Goal: Information Seeking & Learning: Learn about a topic

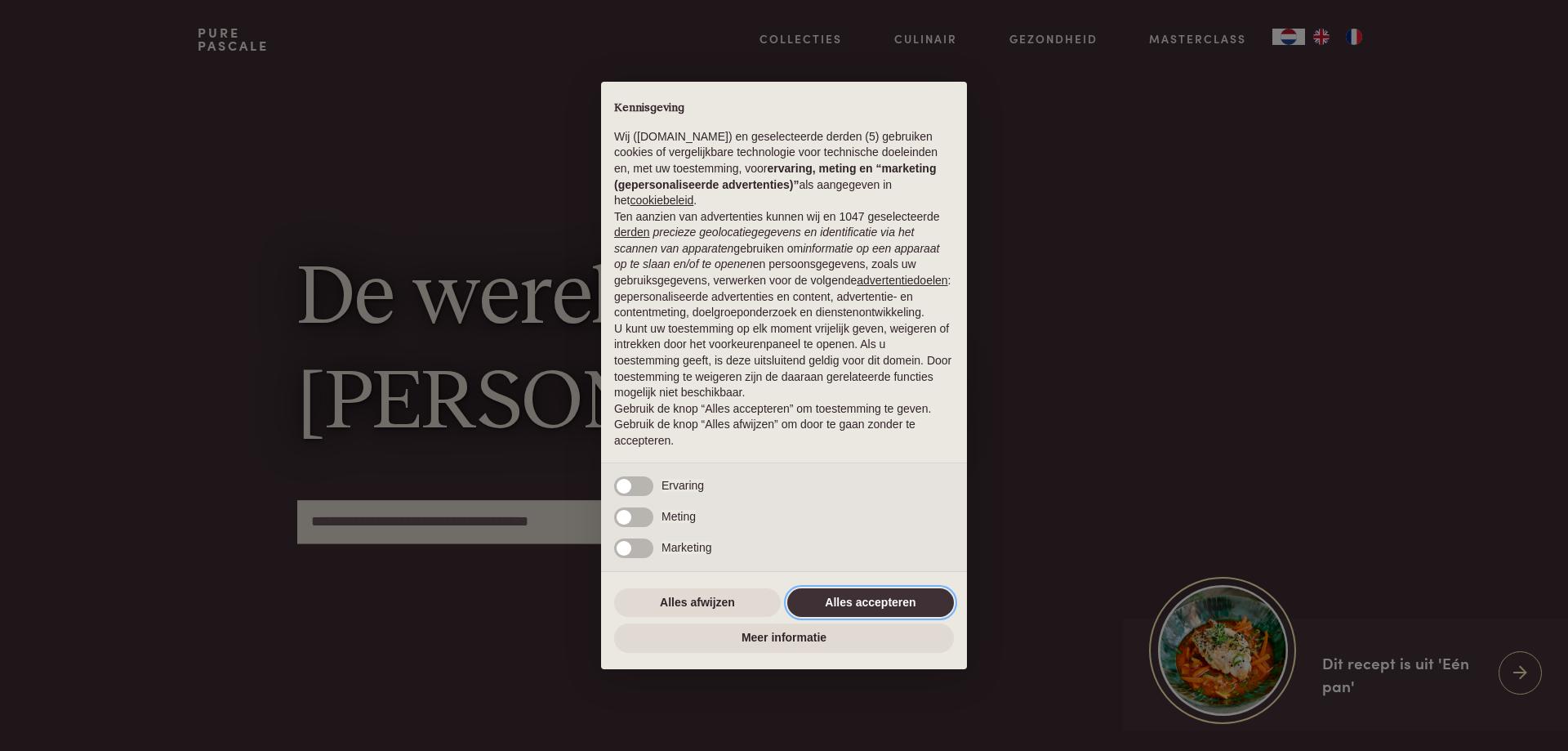
click at [843, 598] on button "Alles accepteren" at bounding box center [870, 603] width 167 height 29
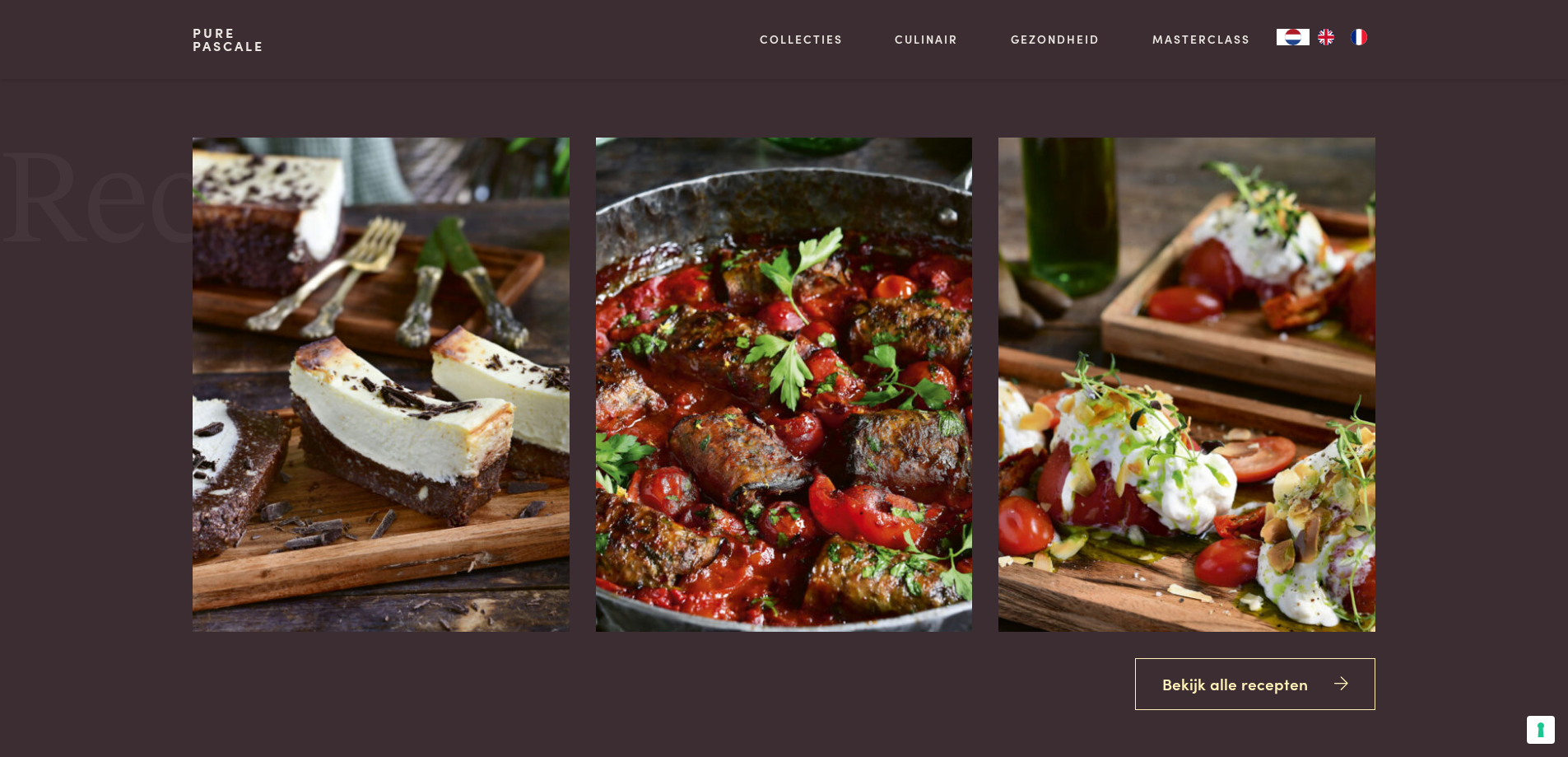
scroll to position [2240, 0]
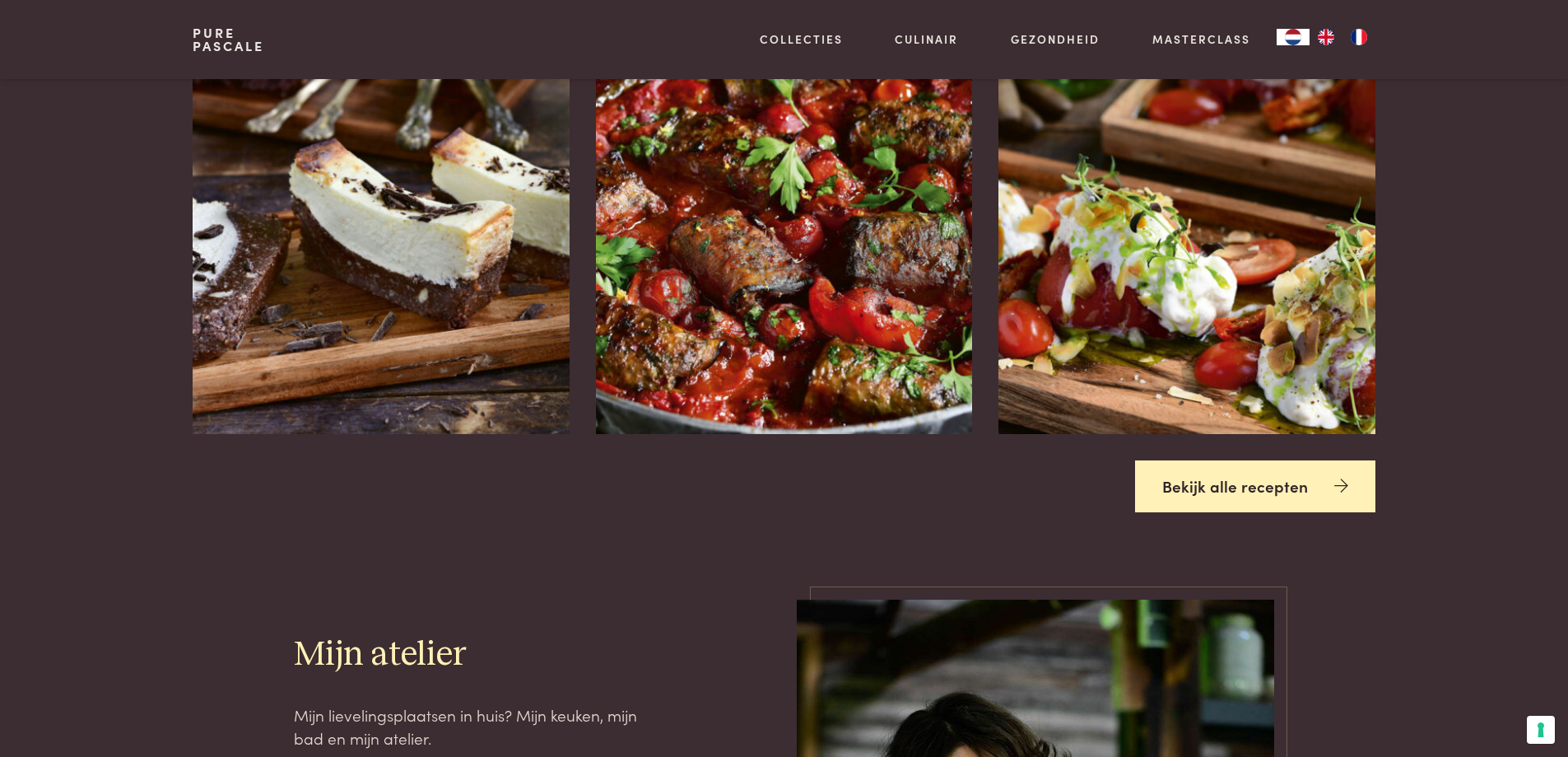
click at [1255, 493] on link "Bekijk alle recepten" at bounding box center [1255, 486] width 240 height 52
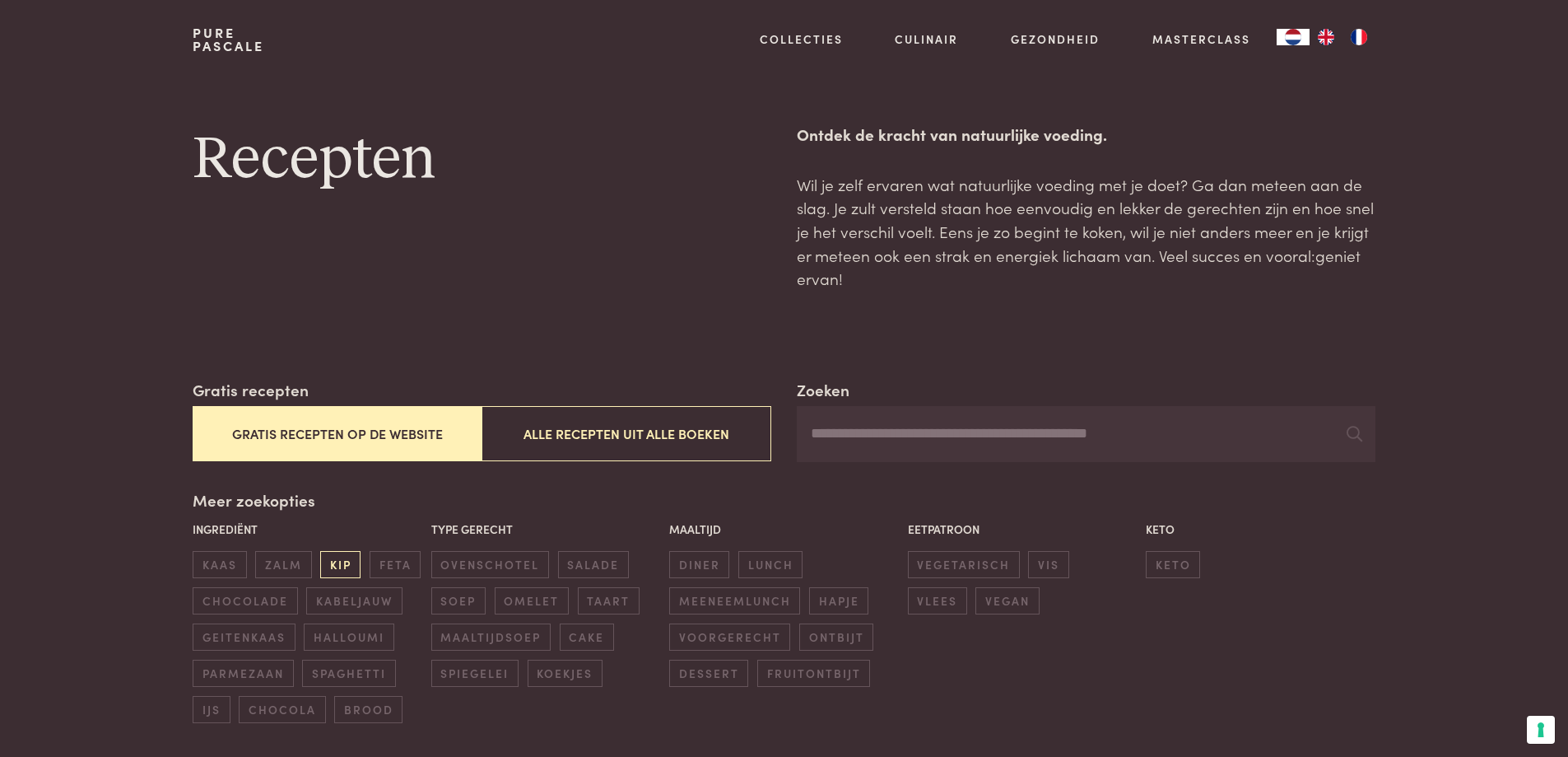
click at [340, 558] on span "kip" at bounding box center [340, 564] width 40 height 27
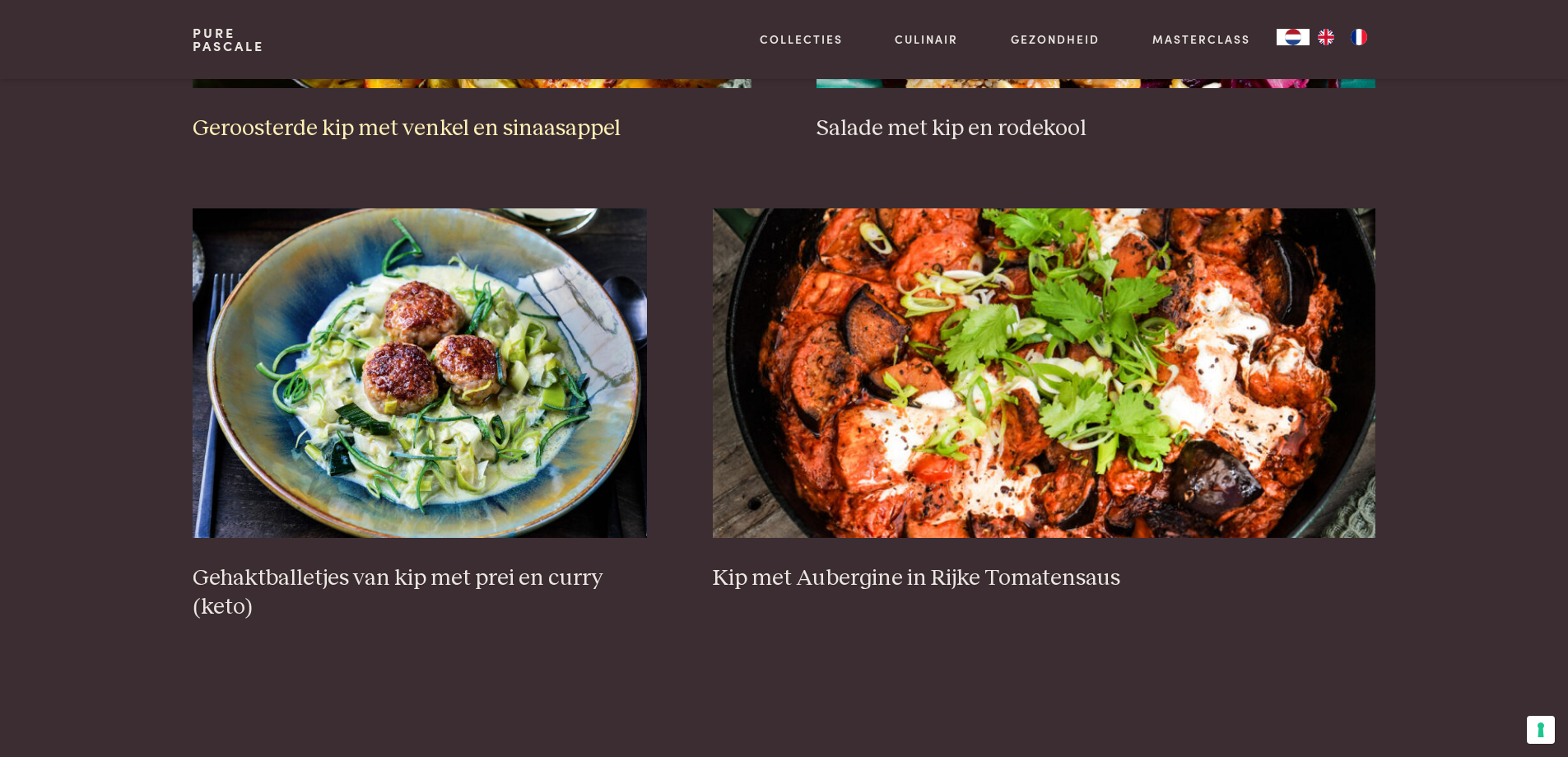
scroll to position [1037, 0]
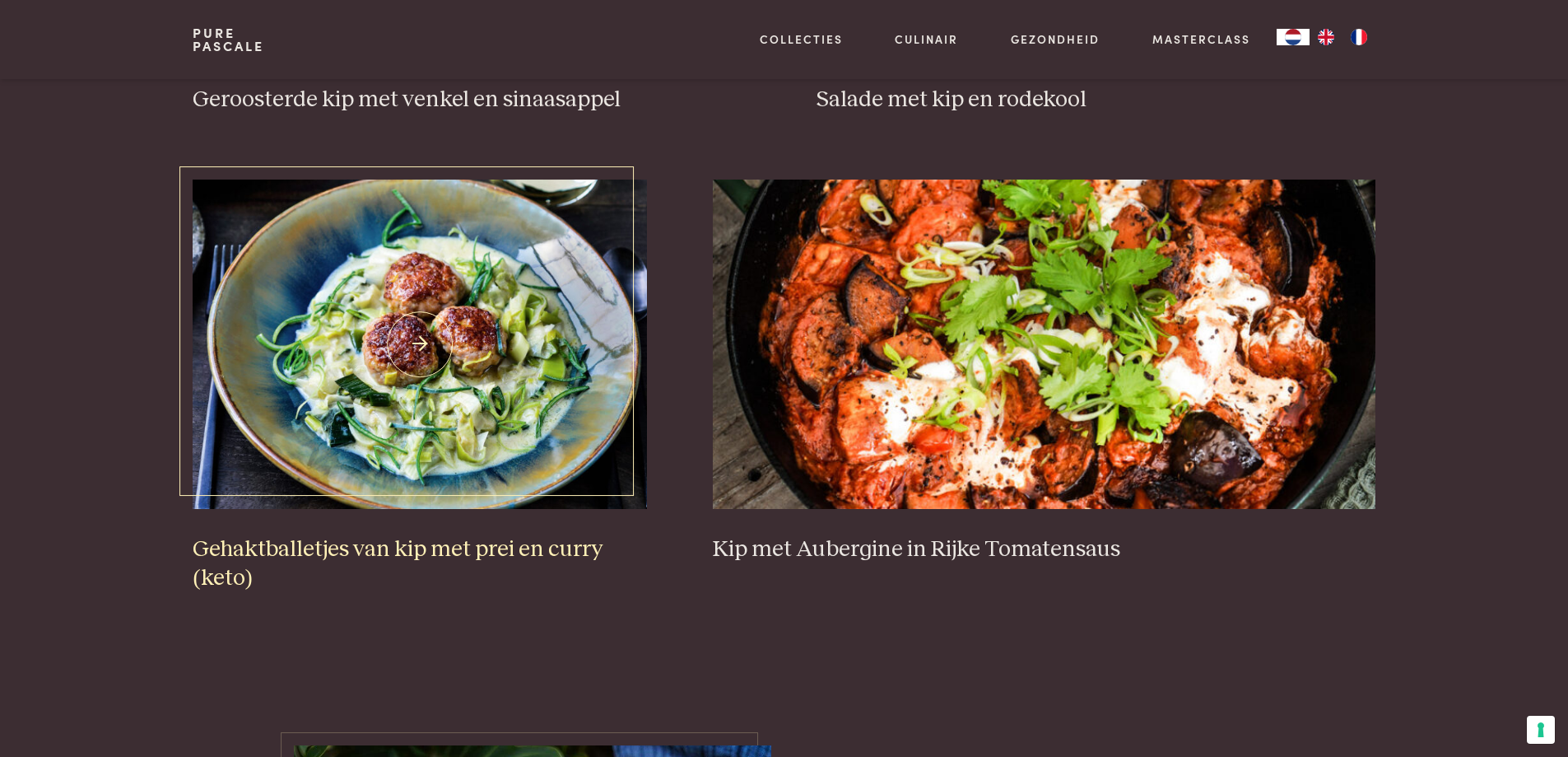
click at [444, 494] on img at bounding box center [420, 344] width 454 height 329
